Goal: Information Seeking & Learning: Learn about a topic

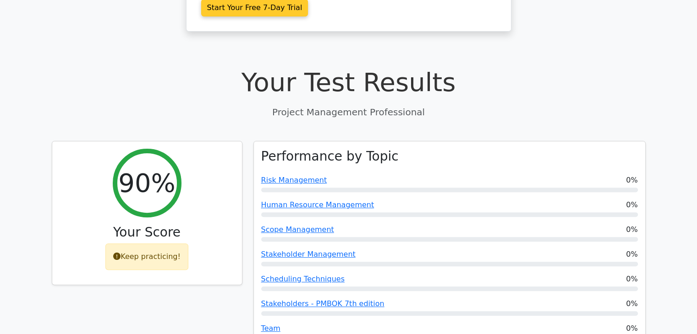
scroll to position [271, 0]
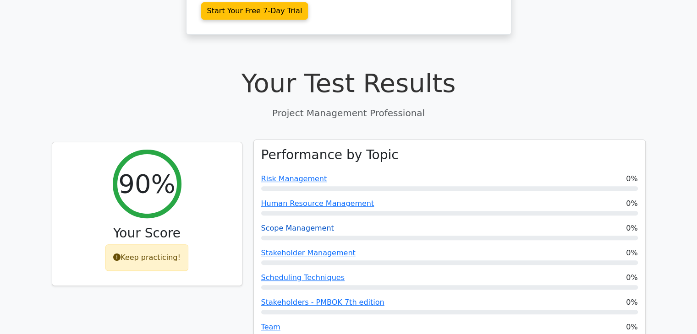
click at [304, 224] on link "Scope Management" at bounding box center [297, 228] width 73 height 9
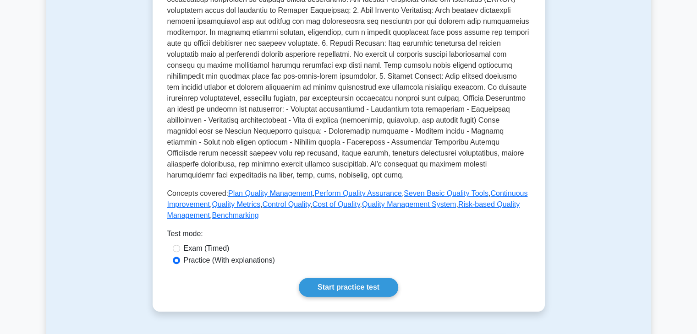
scroll to position [263, 0]
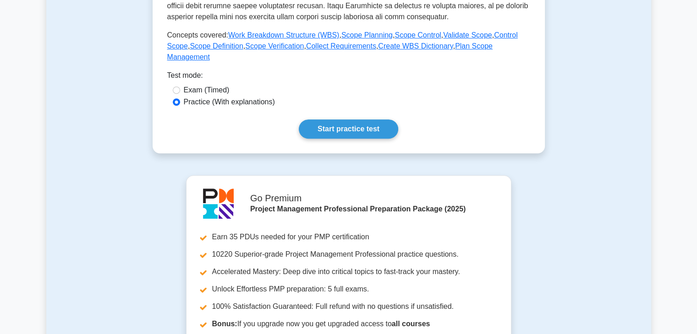
scroll to position [385, 0]
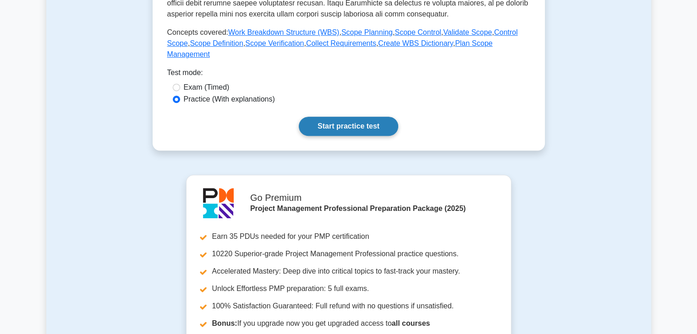
click at [341, 117] on link "Start practice test" at bounding box center [348, 126] width 99 height 19
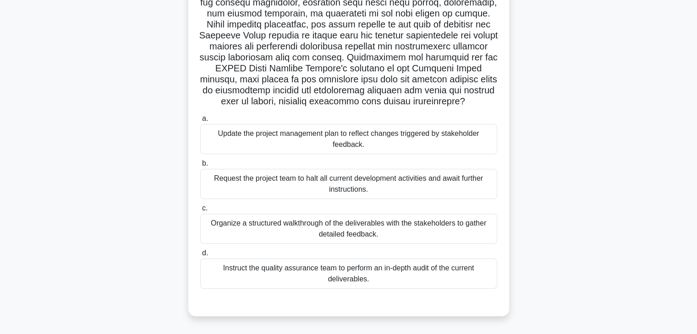
scroll to position [138, 0]
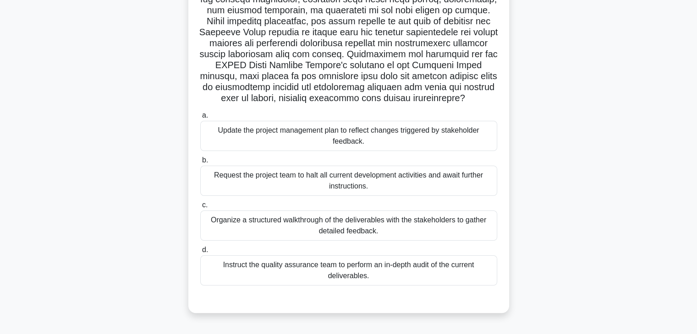
click at [349, 138] on div "Update the project management plan to reflect changes triggered by stakeholder …" at bounding box center [348, 136] width 297 height 30
click at [200, 119] on input "a. Update the project management plan to reflect changes triggered by stakehold…" at bounding box center [200, 116] width 0 height 6
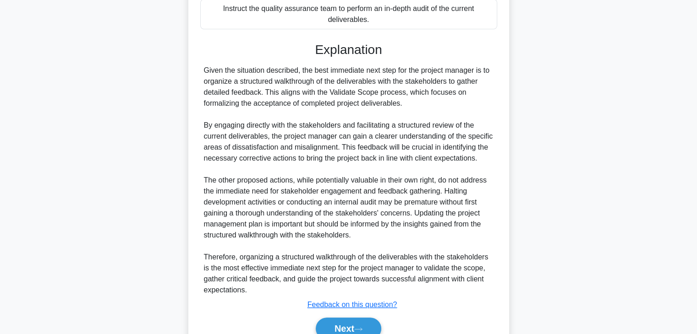
scroll to position [440, 0]
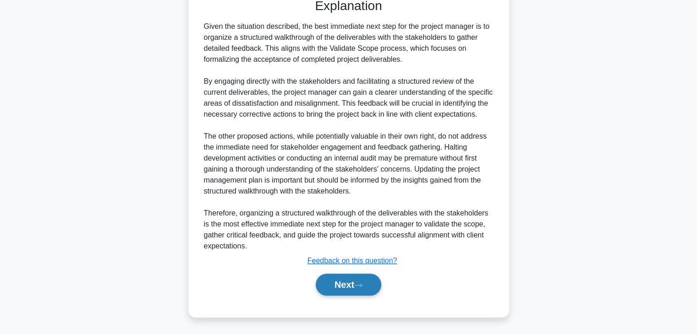
click at [365, 288] on button "Next" at bounding box center [348, 285] width 65 height 22
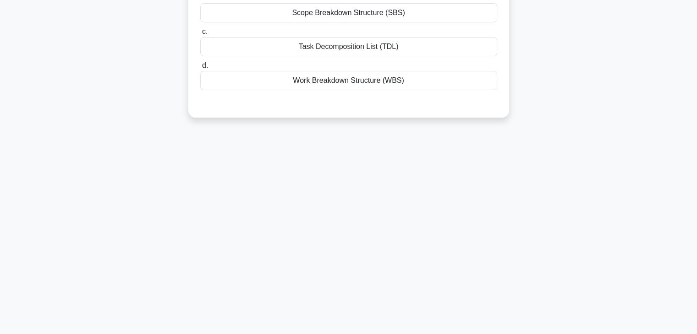
scroll to position [0, 0]
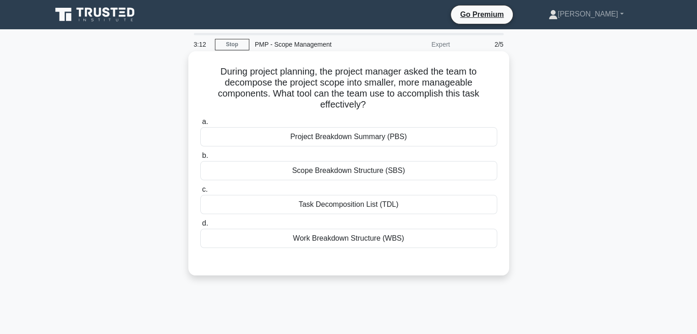
click at [379, 243] on div "Work Breakdown Structure (WBS)" at bounding box center [348, 238] width 297 height 19
click at [200, 227] on input "d. Work Breakdown Structure (WBS)" at bounding box center [200, 224] width 0 height 6
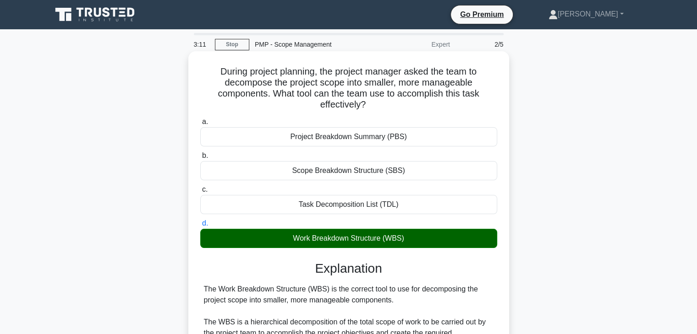
scroll to position [197, 0]
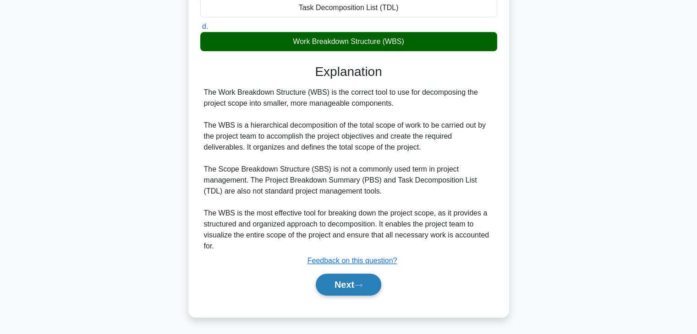
click at [352, 283] on button "Next" at bounding box center [348, 285] width 65 height 22
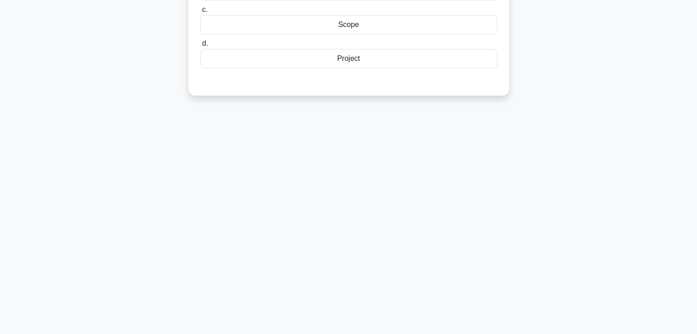
scroll to position [0, 0]
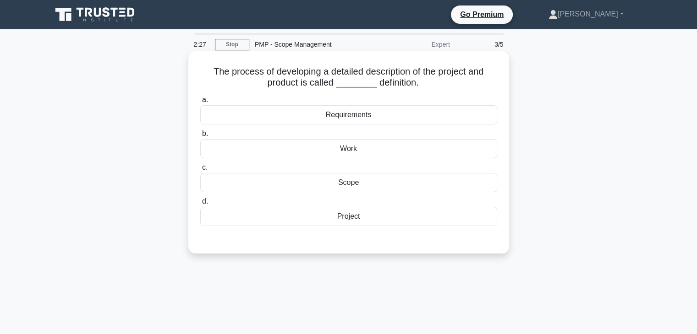
click at [342, 182] on div "Scope" at bounding box center [348, 182] width 297 height 19
click at [200, 171] on input "c. Scope" at bounding box center [200, 168] width 0 height 6
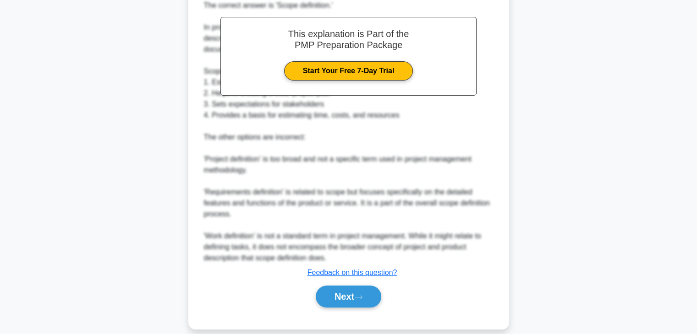
scroll to position [274, 0]
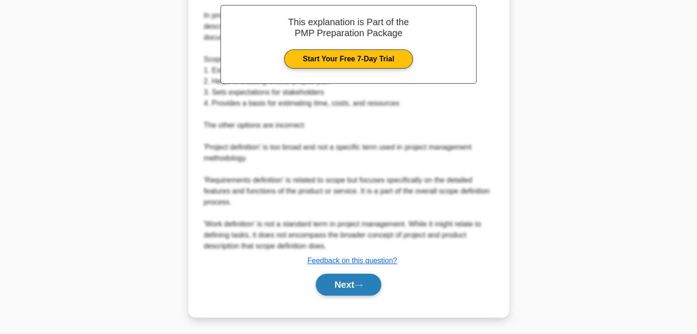
click at [359, 281] on button "Next" at bounding box center [348, 285] width 65 height 22
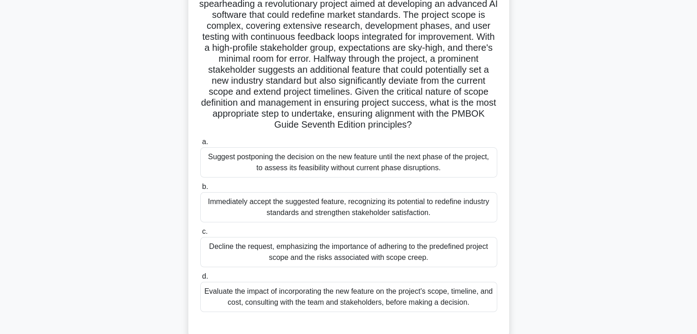
scroll to position [0, 0]
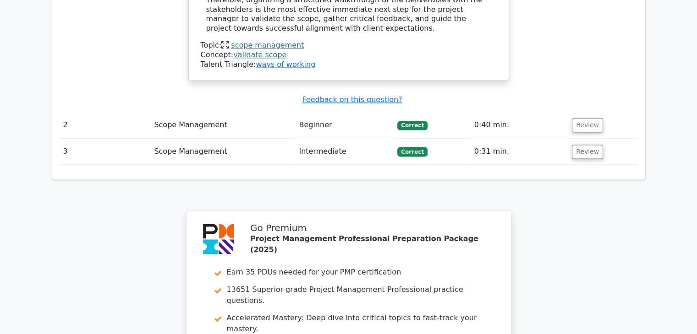
scroll to position [1575, 0]
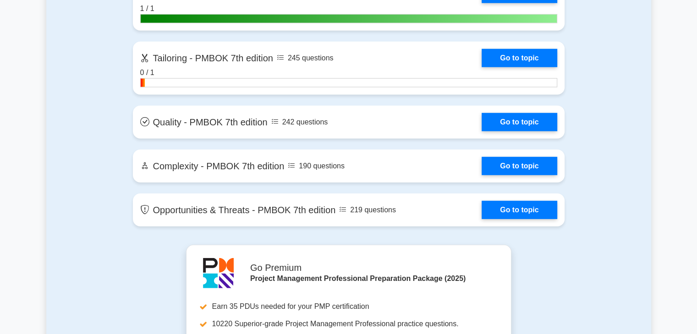
scroll to position [2449, 0]
